Goal: Feedback & Contribution: Submit feedback/report problem

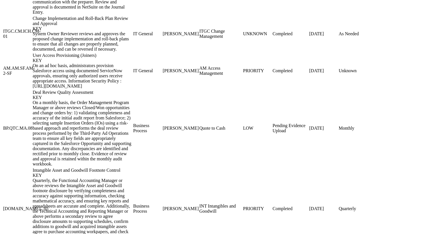
scroll to position [773, 0]
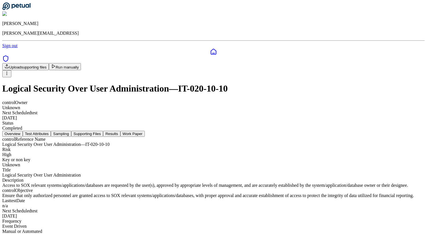
click at [120, 131] on button "Results" at bounding box center [111, 134] width 17 height 6
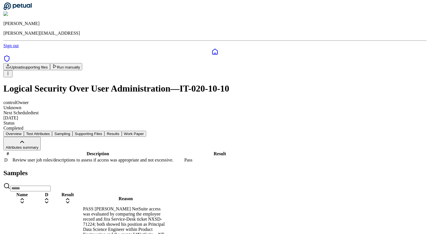
scroll to position [32, 0]
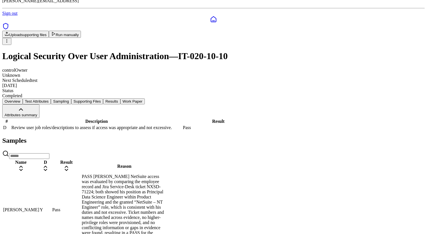
click at [167, 192] on div "PASS [PERSON_NAME] NetSuite access was evaluated by comparing the employee reco…" at bounding box center [124, 210] width 85 height 72
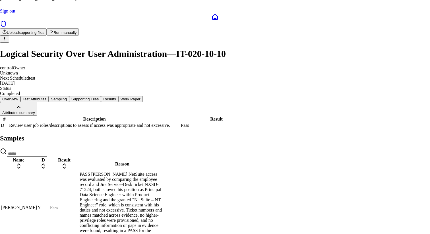
drag, startPoint x: 192, startPoint y: 181, endPoint x: 250, endPoint y: 181, distance: 58.0
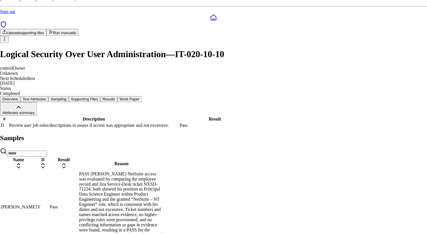
scroll to position [86, 0]
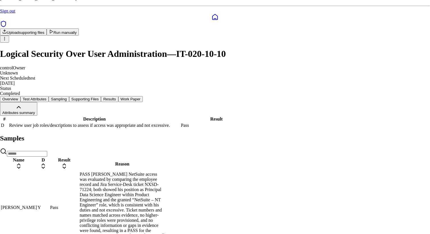
drag, startPoint x: 234, startPoint y: 164, endPoint x: 288, endPoint y: 160, distance: 54.1
type textarea "****"
